Goal: Complete application form

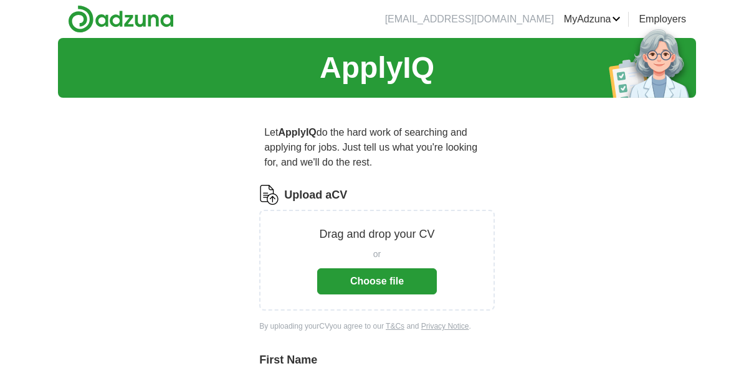
click at [369, 283] on button "Choose file" at bounding box center [377, 282] width 120 height 26
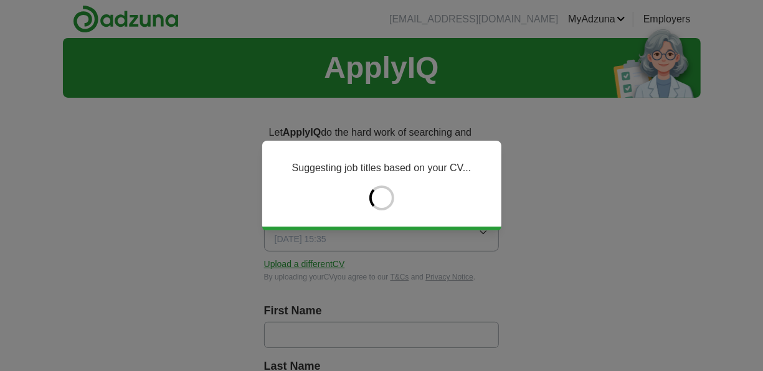
type input "*******"
type input "*********"
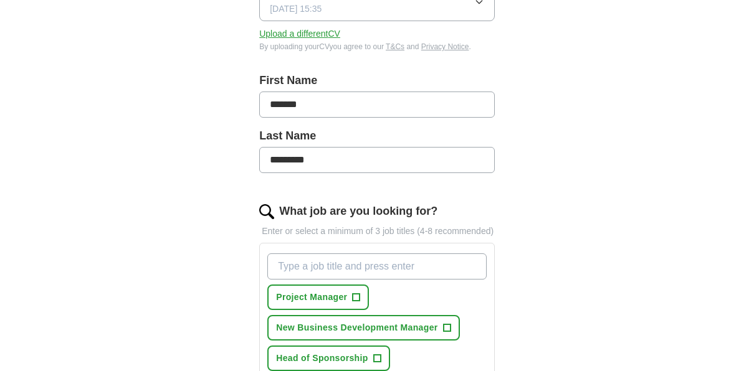
scroll to position [232, 0]
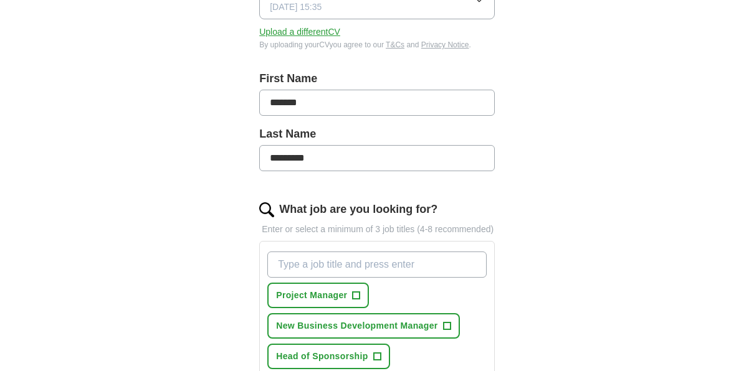
click at [336, 262] on input "What job are you looking for?" at bounding box center [376, 265] width 219 height 26
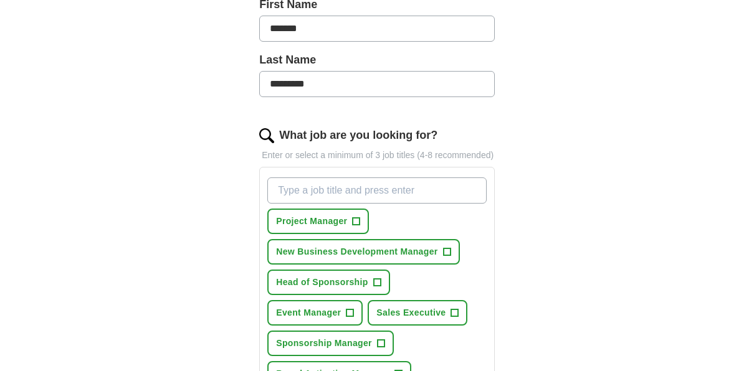
scroll to position [319, 0]
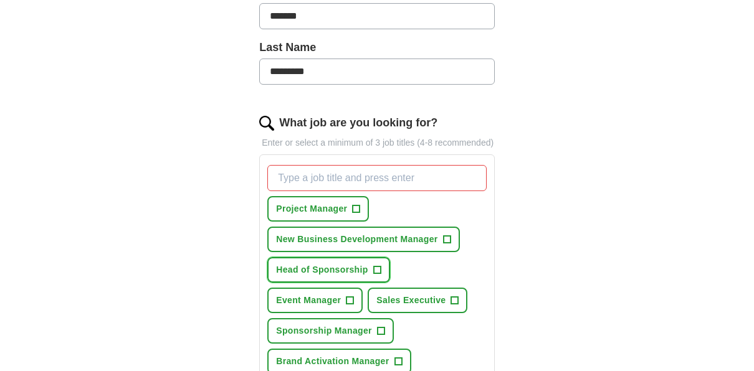
click at [377, 265] on span "+" at bounding box center [376, 270] width 7 height 10
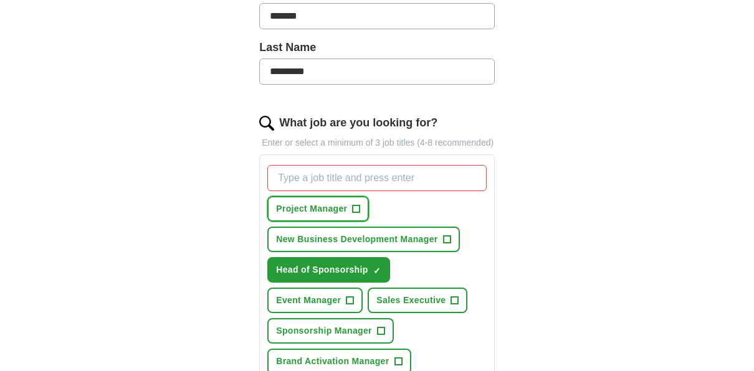
click at [357, 207] on span "+" at bounding box center [356, 209] width 7 height 10
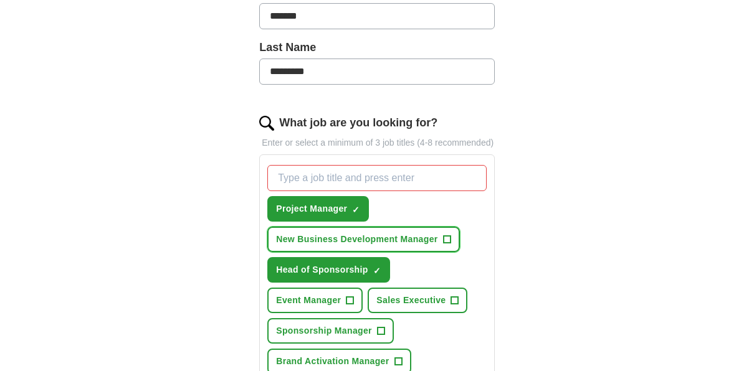
click at [447, 235] on span "+" at bounding box center [446, 240] width 7 height 10
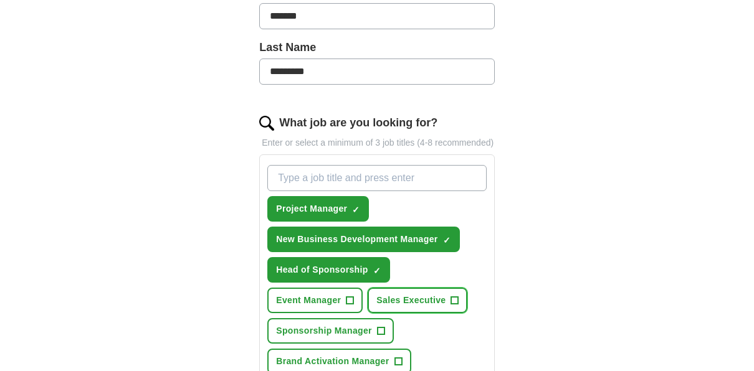
click at [453, 297] on span "+" at bounding box center [454, 301] width 7 height 10
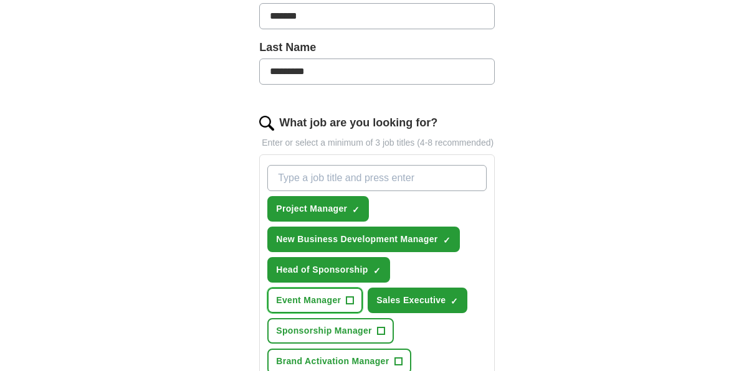
click at [353, 294] on button "Event Manager +" at bounding box center [314, 301] width 95 height 26
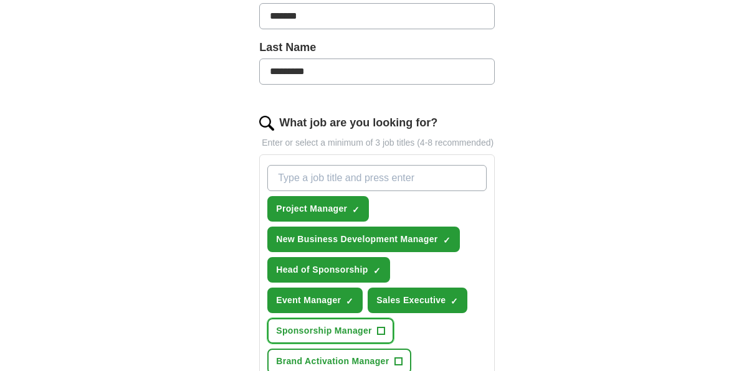
click at [381, 329] on span "+" at bounding box center [380, 331] width 7 height 10
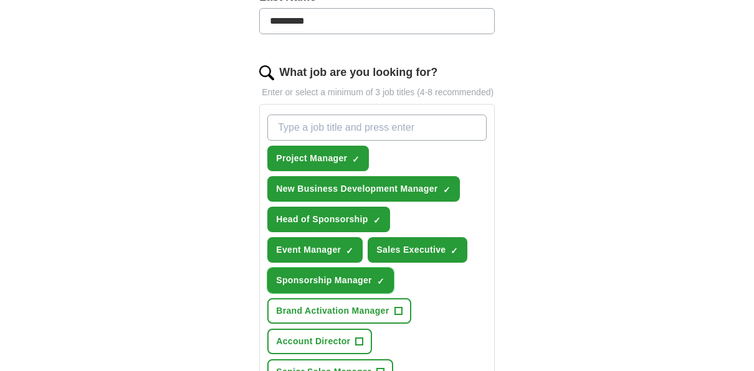
scroll to position [370, 0]
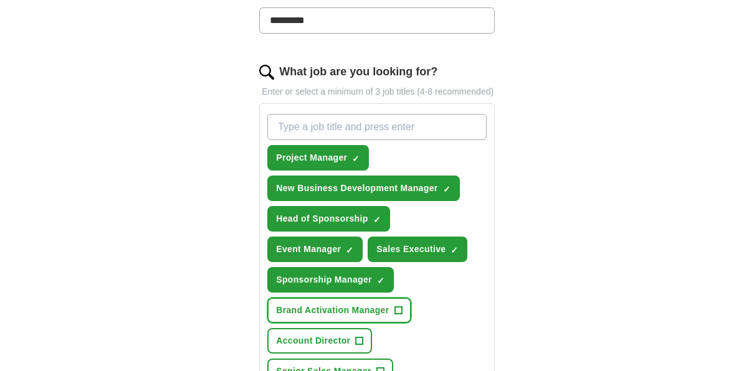
click at [399, 306] on span "+" at bounding box center [397, 311] width 7 height 10
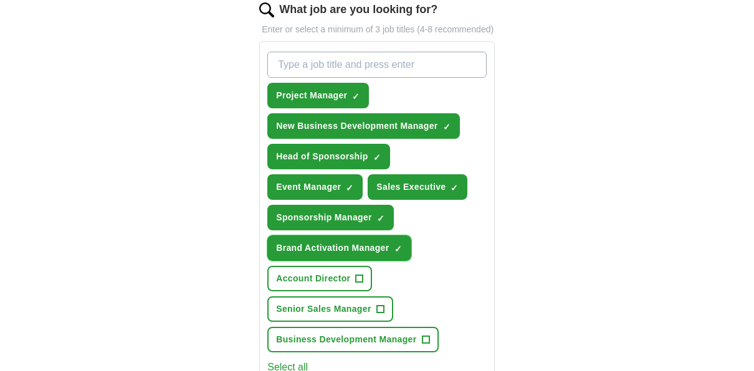
scroll to position [468, 0]
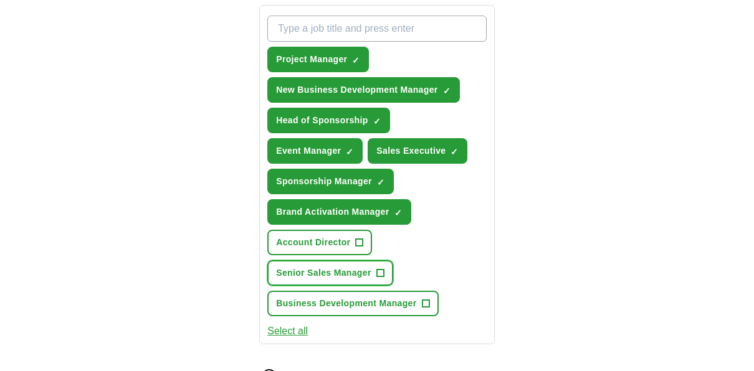
click at [378, 269] on span "+" at bounding box center [379, 274] width 7 height 10
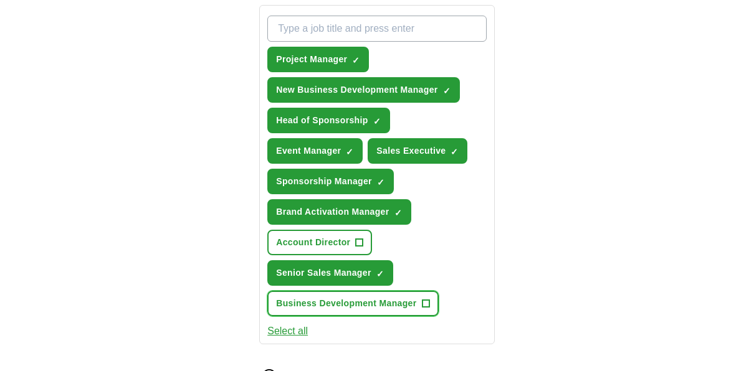
click at [421, 297] on button "Business Development Manager +" at bounding box center [352, 304] width 171 height 26
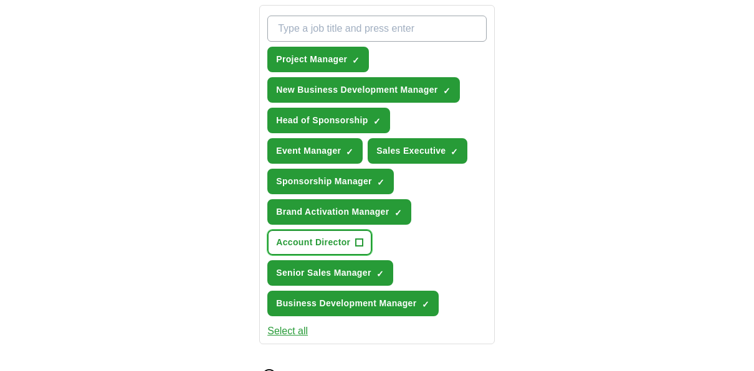
click at [358, 238] on span "+" at bounding box center [359, 243] width 7 height 10
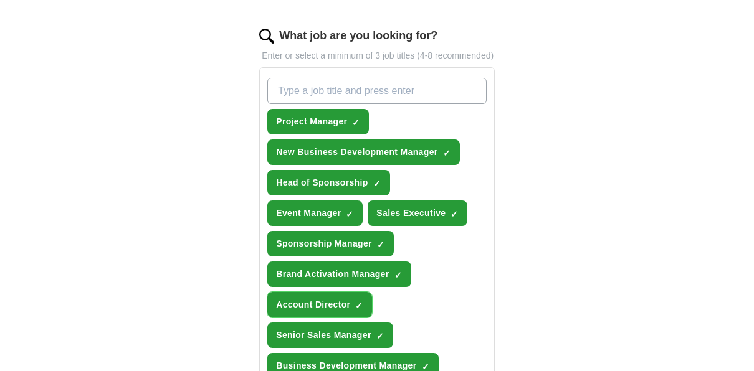
scroll to position [404, 0]
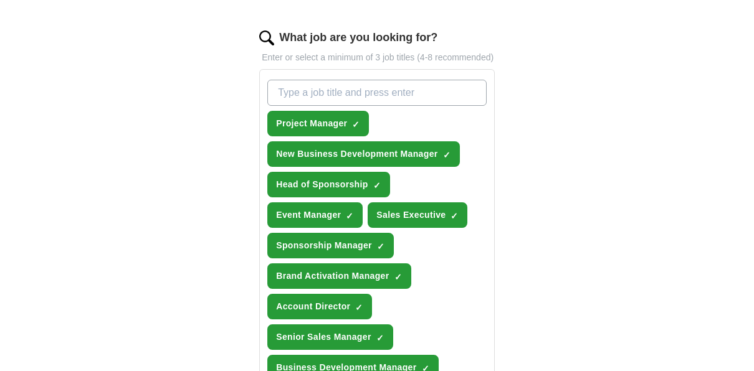
click at [369, 87] on input "What job are you looking for?" at bounding box center [376, 93] width 219 height 26
type input "Sales"
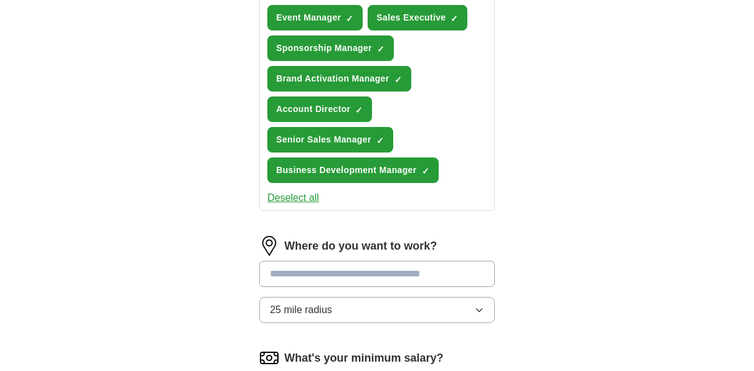
scroll to position [603, 0]
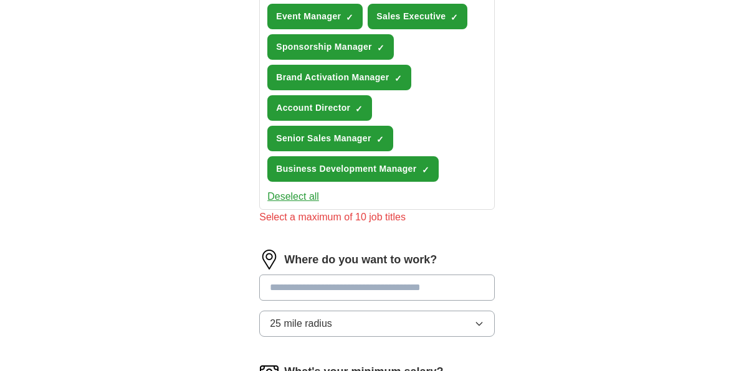
click at [318, 275] on input at bounding box center [376, 288] width 235 height 26
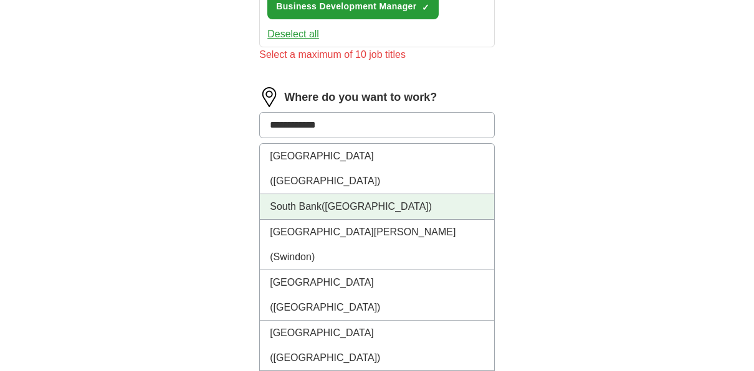
scroll to position [754, 0]
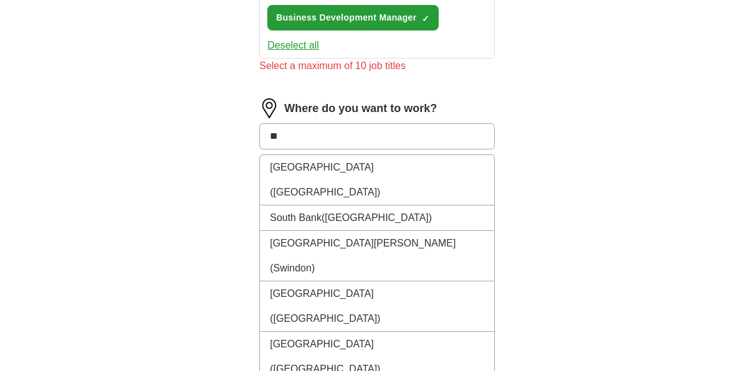
type input "*"
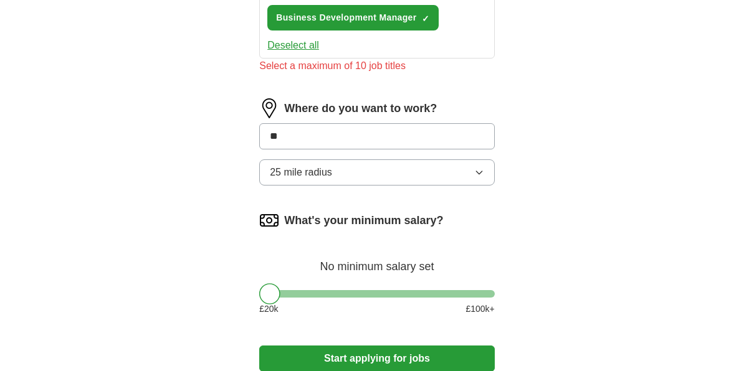
click at [308, 135] on input "**" at bounding box center [376, 136] width 235 height 26
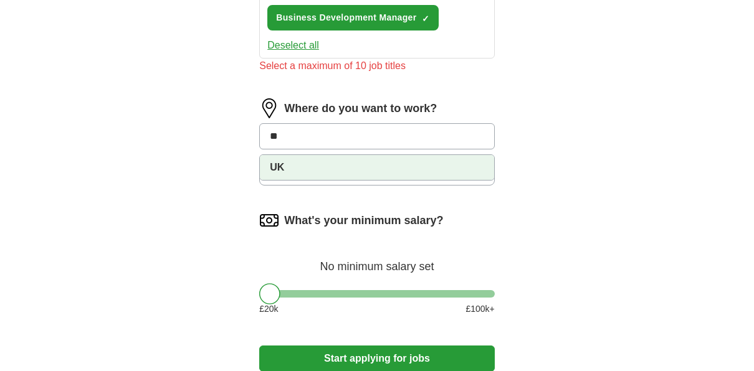
click at [317, 168] on li "UK" at bounding box center [377, 167] width 234 height 25
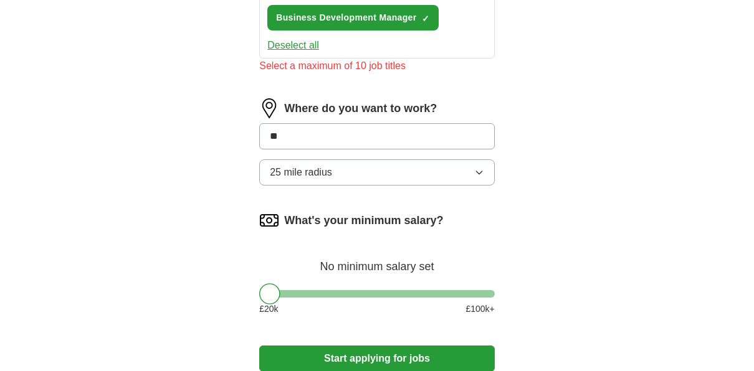
type input "**"
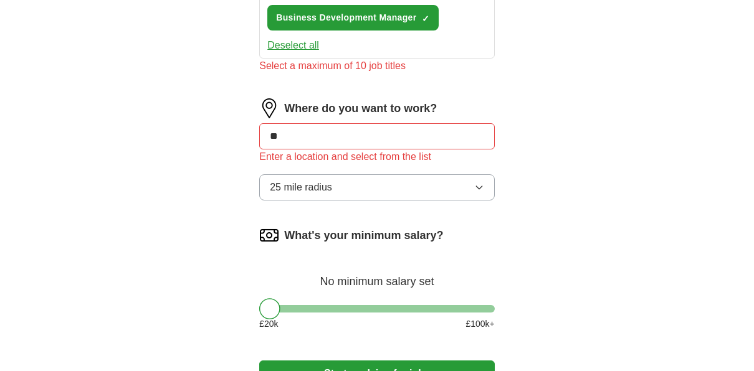
click at [482, 167] on div "Where do you want to work? ** Enter a location and select from the list 25 mile…" at bounding box center [376, 154] width 235 height 112
click at [376, 130] on input "**" at bounding box center [376, 136] width 235 height 26
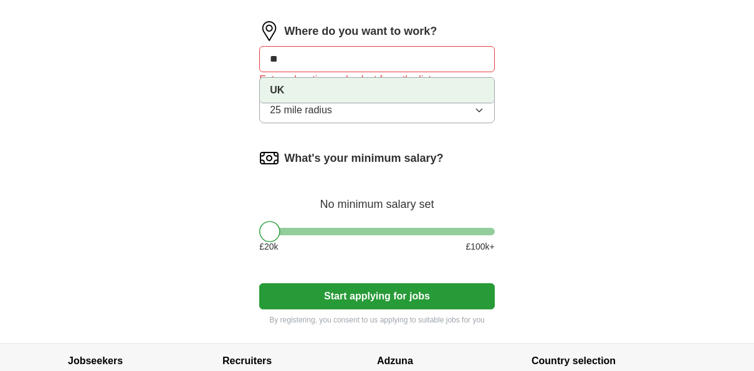
scroll to position [830, 0]
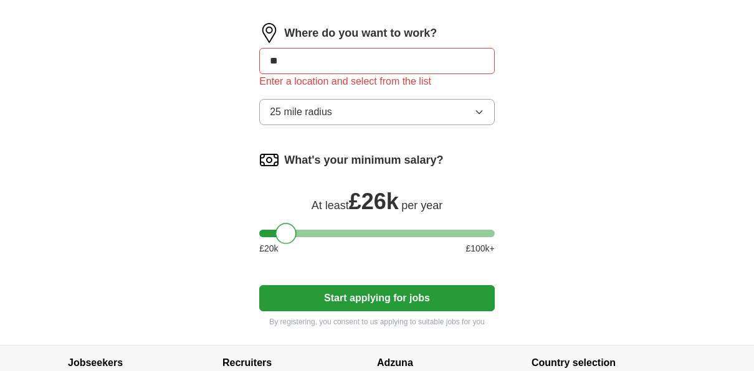
drag, startPoint x: 266, startPoint y: 232, endPoint x: 282, endPoint y: 231, distance: 16.2
click at [282, 231] on div at bounding box center [285, 233] width 21 height 21
drag, startPoint x: 282, startPoint y: 231, endPoint x: -18, endPoint y: 234, distance: 300.3
